Goal: Book appointment/travel/reservation

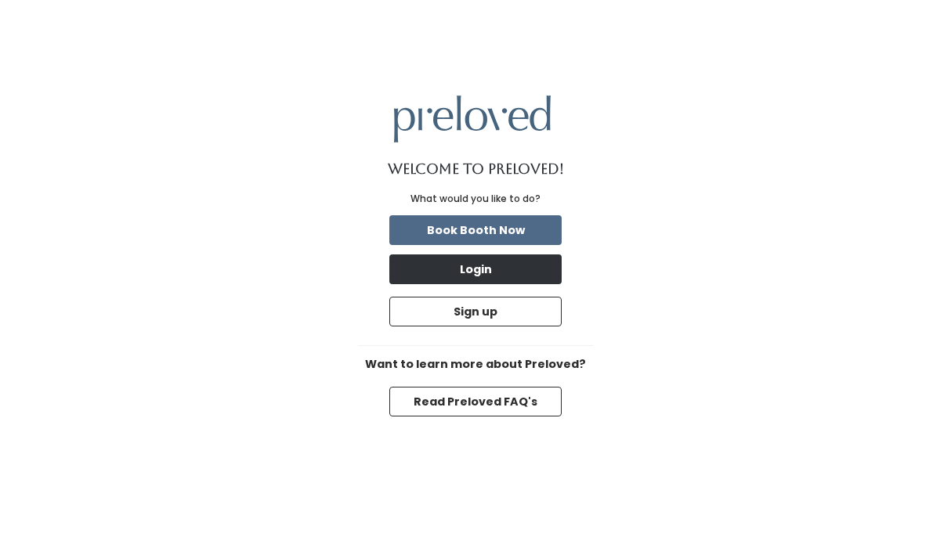
click at [488, 265] on button "Login" at bounding box center [475, 270] width 172 height 30
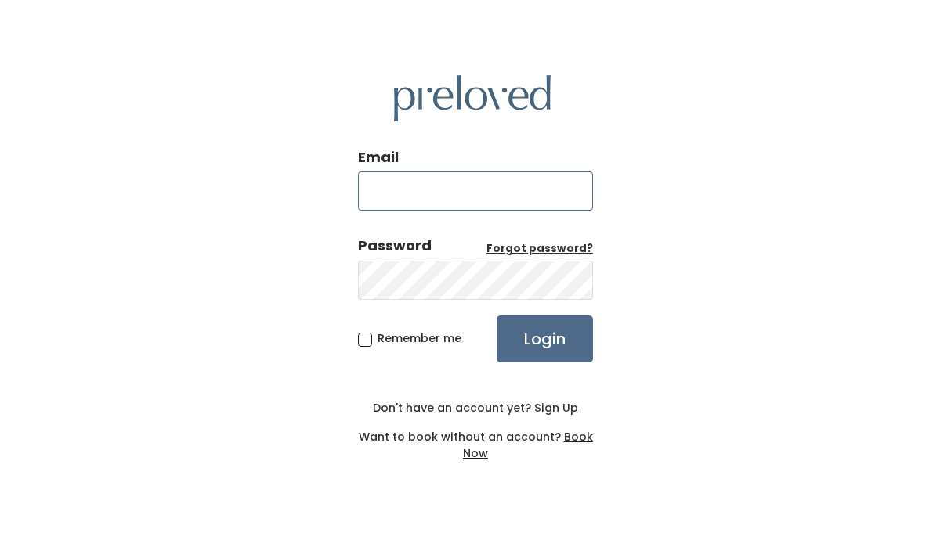
type input "phoebe.s.gibson@gmail.com"
click at [544, 338] on input "Login" at bounding box center [545, 339] width 96 height 47
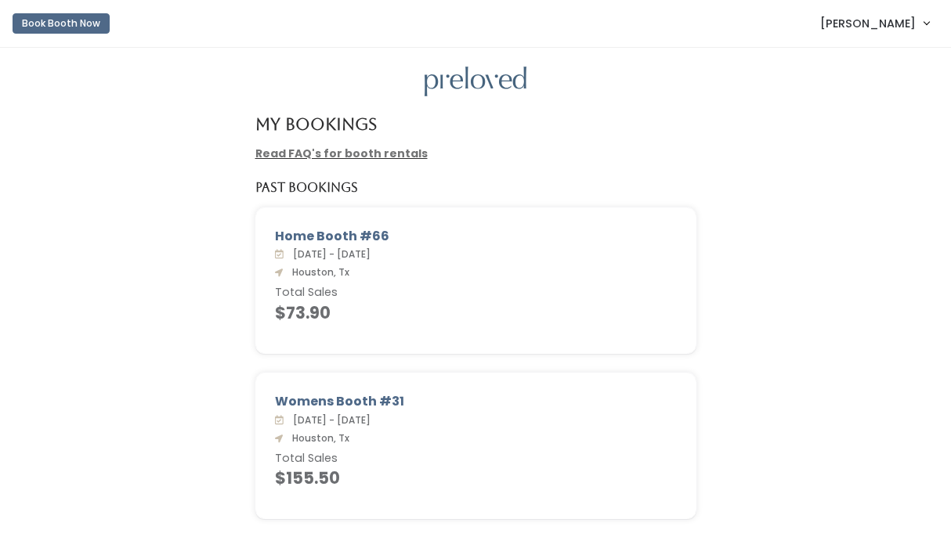
click at [87, 20] on button "Book Booth Now" at bounding box center [61, 23] width 97 height 20
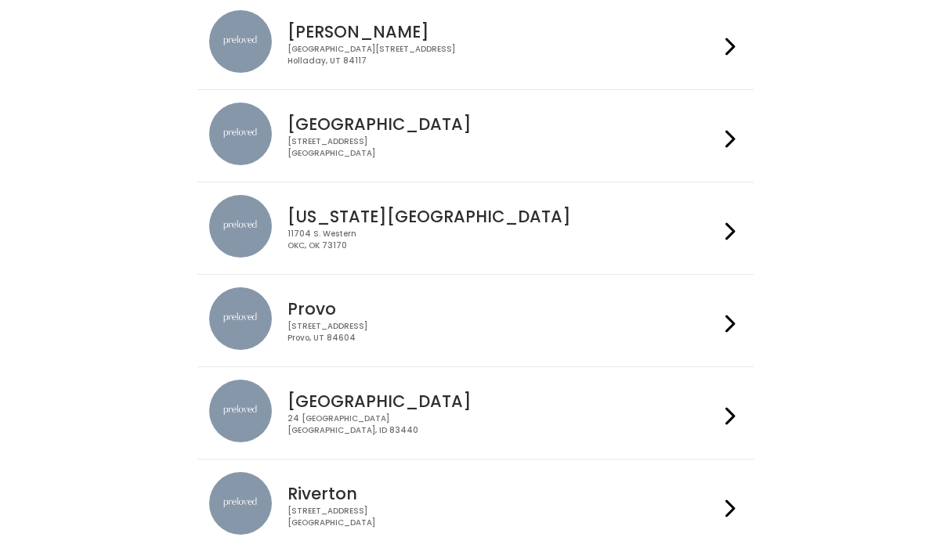
scroll to position [352, 0]
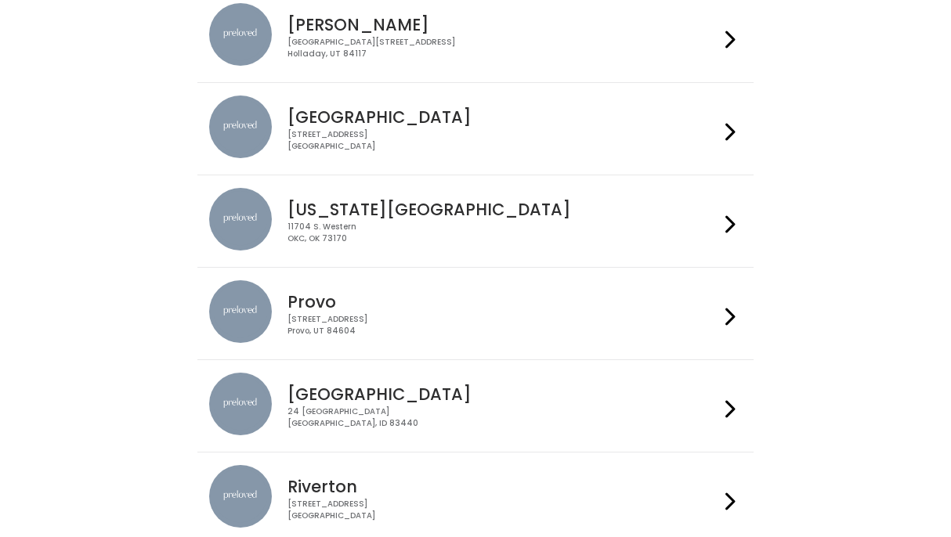
click at [398, 117] on h4 "Houston" at bounding box center [502, 117] width 431 height 18
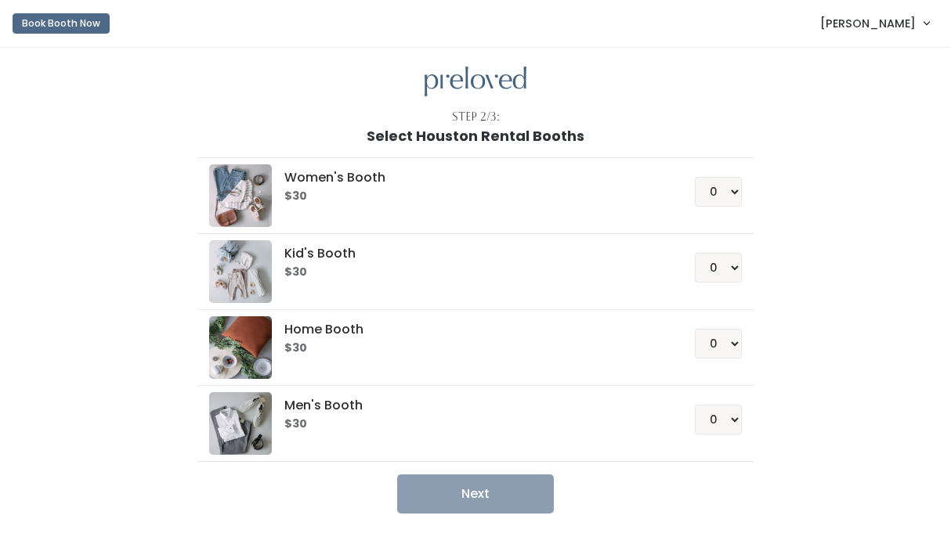
click at [399, 193] on h6 "$30" at bounding box center [470, 196] width 372 height 13
select select "1"
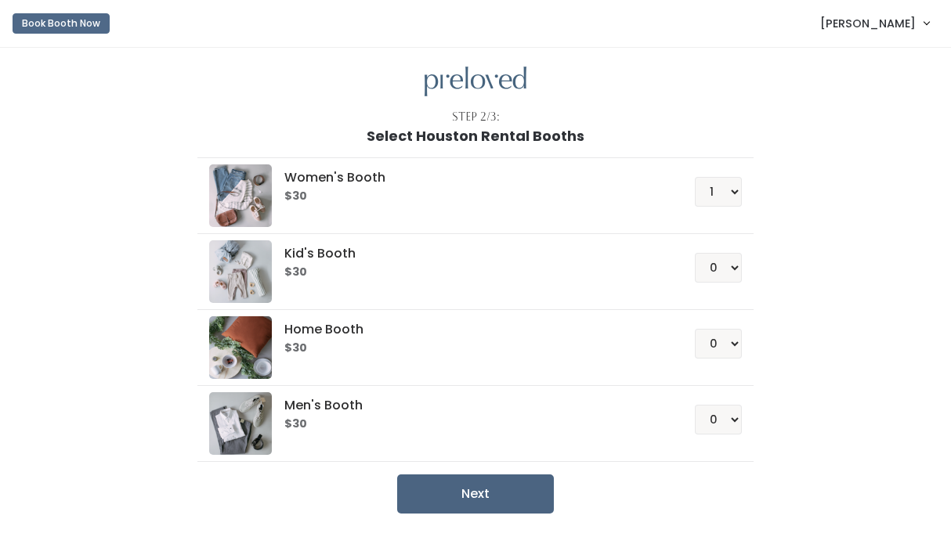
click at [535, 499] on button "Next" at bounding box center [475, 494] width 157 height 39
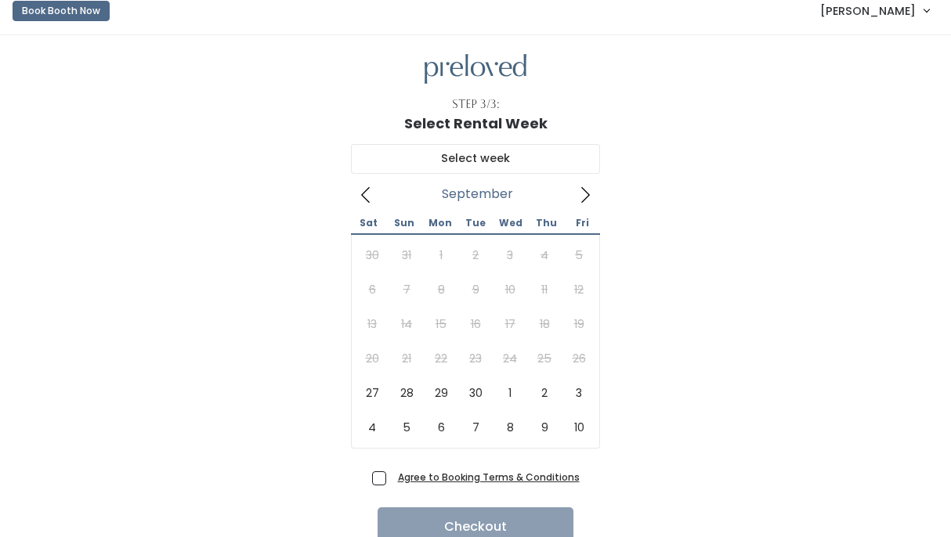
scroll to position [16, 0]
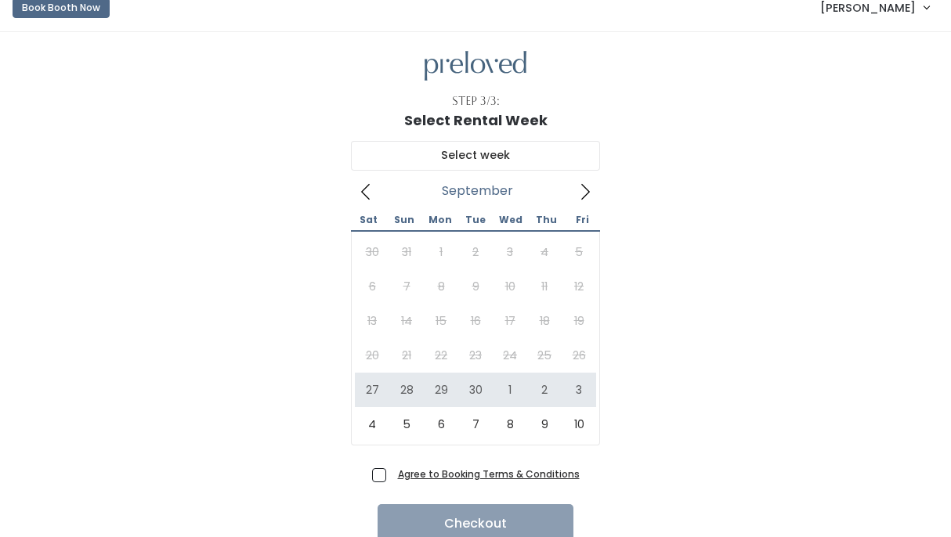
click at [583, 190] on icon at bounding box center [584, 191] width 17 height 17
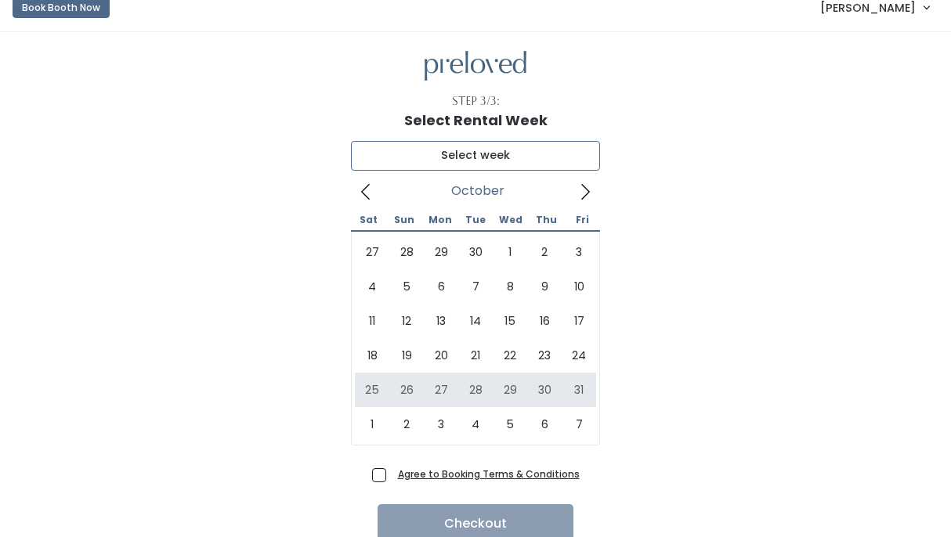
type input "[DATE] to [DATE]"
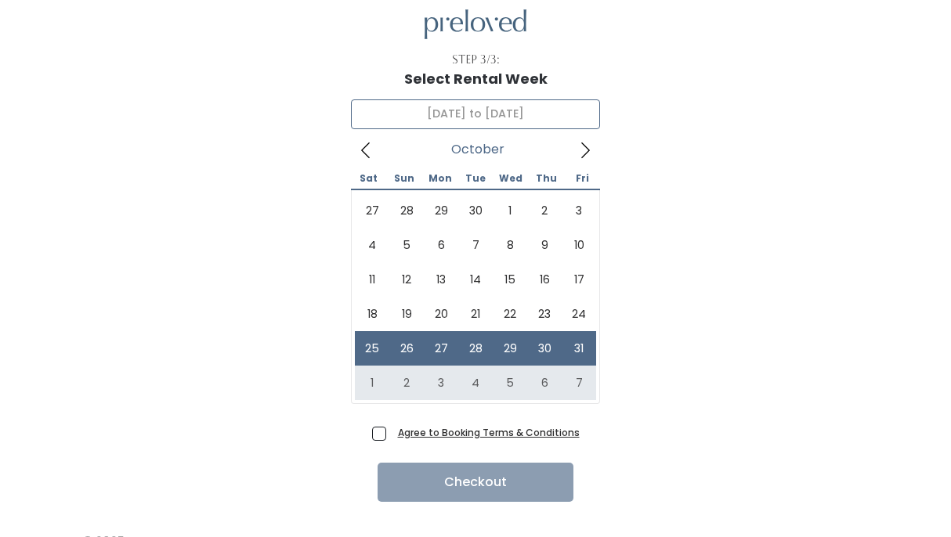
scroll to position [57, 0]
click at [392, 438] on span "Agree to Booking Terms & Conditions" at bounding box center [486, 432] width 188 height 16
click at [392, 435] on input "Agree to Booking Terms & Conditions" at bounding box center [397, 429] width 10 height 10
checkbox input "true"
